Goal: Communication & Community: Answer question/provide support

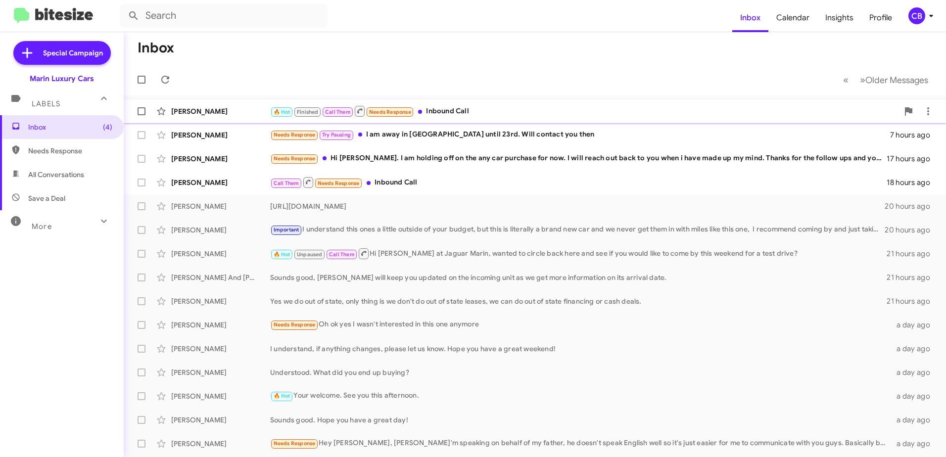
click at [141, 112] on span at bounding box center [142, 111] width 8 height 8
click at [141, 115] on input "checkbox" at bounding box center [141, 115] width 0 height 0
checkbox input "true"
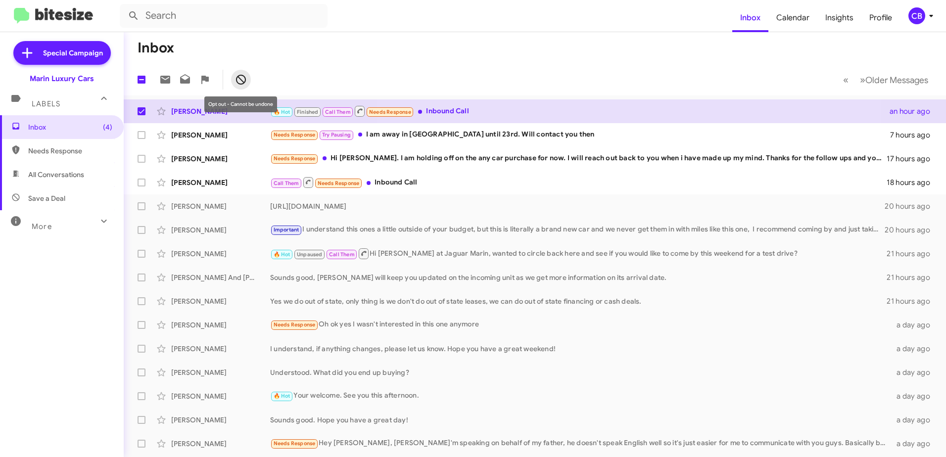
click at [242, 78] on icon at bounding box center [241, 80] width 12 height 12
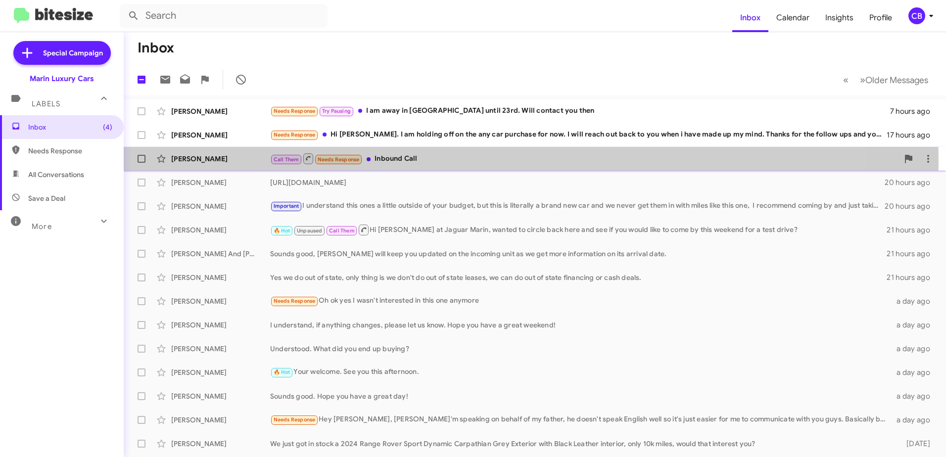
click at [399, 160] on div "Call Them Needs Response Inbound Call" at bounding box center [584, 158] width 628 height 12
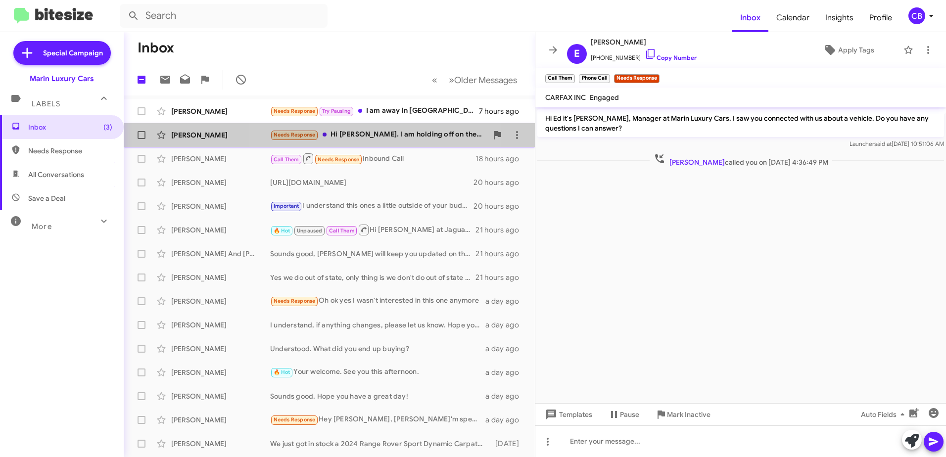
click at [371, 135] on div "Needs Response Hi [PERSON_NAME]. I am holding off on the any car purchase for n…" at bounding box center [378, 134] width 217 height 11
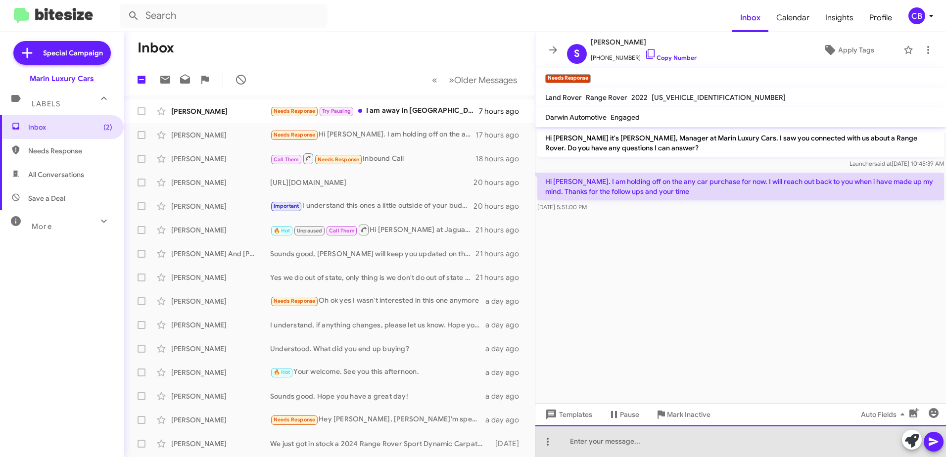
click at [596, 432] on div at bounding box center [740, 442] width 411 height 32
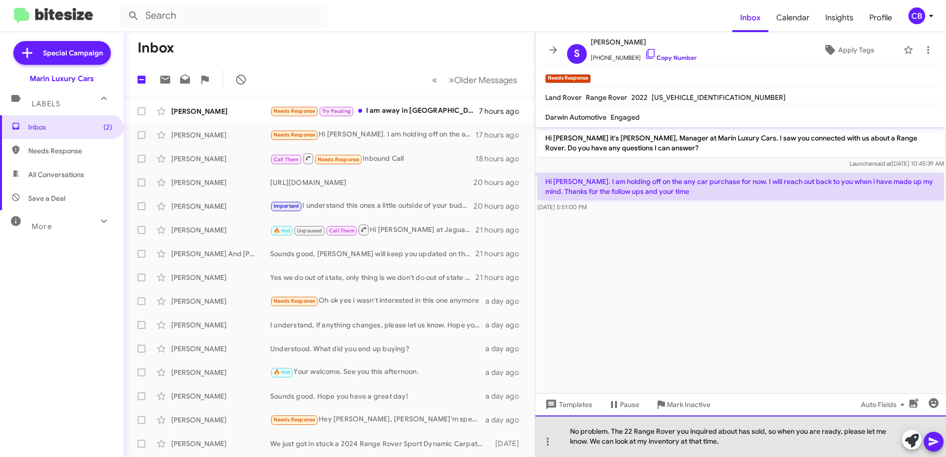
click at [741, 439] on div "No problem. The 22 Range Rover you inquired about has sold, so when you are rea…" at bounding box center [740, 437] width 411 height 42
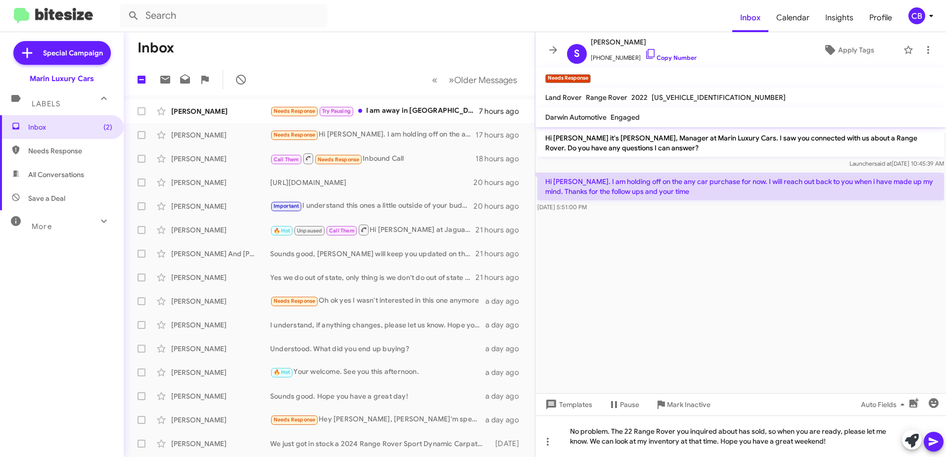
click at [937, 445] on icon at bounding box center [934, 442] width 12 height 12
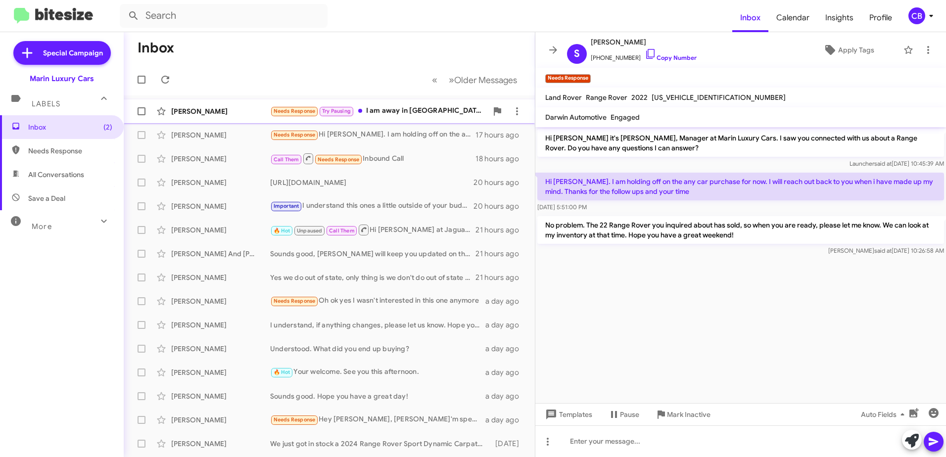
click at [413, 111] on div "Needs Response Try Pausing I am away in [GEOGRAPHIC_DATA] until 23rd. Will cont…" at bounding box center [378, 110] width 217 height 11
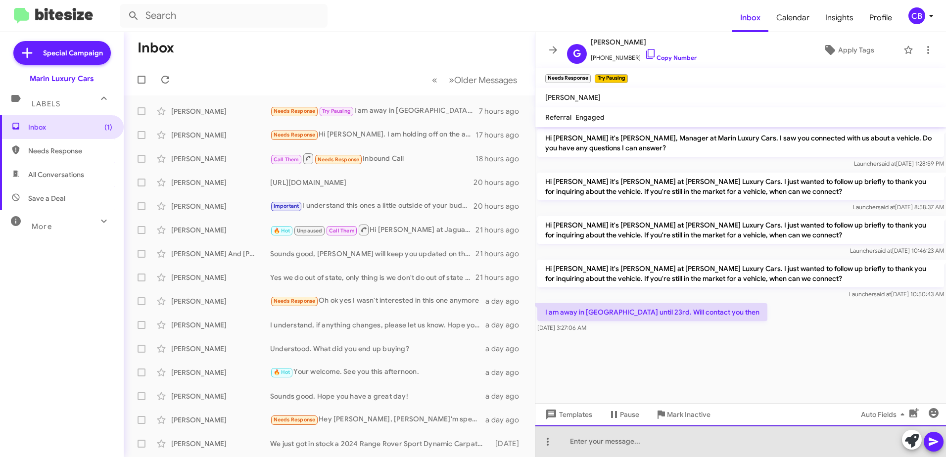
click at [602, 441] on div at bounding box center [740, 442] width 411 height 32
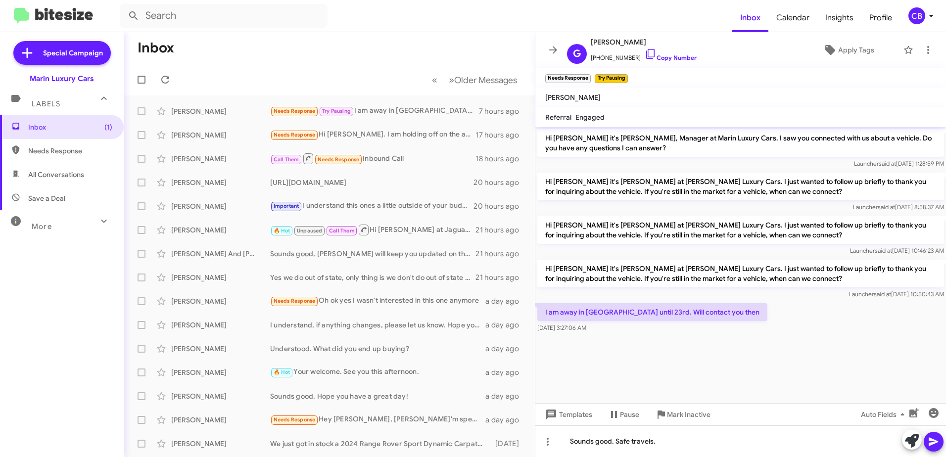
click at [937, 445] on icon at bounding box center [934, 442] width 12 height 12
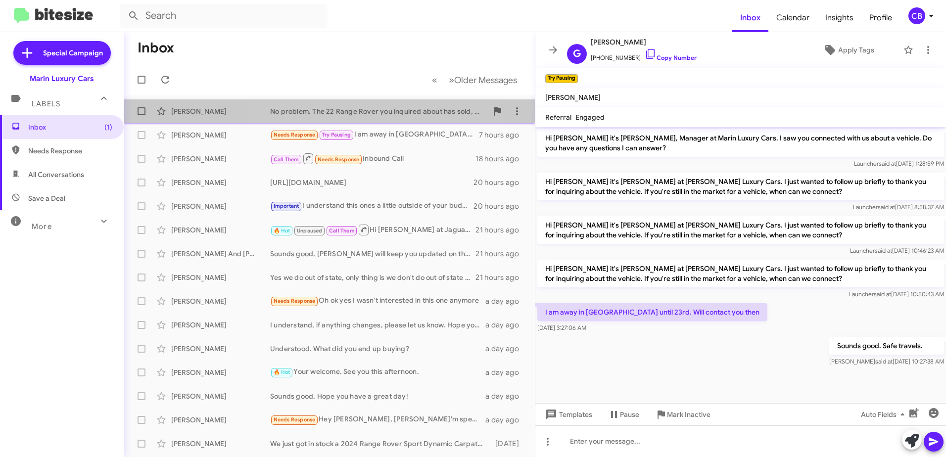
click at [380, 115] on div "No problem. The 22 Range Rover you inquired about has sold, so when you are rea…" at bounding box center [378, 111] width 217 height 10
